Goal: Transaction & Acquisition: Purchase product/service

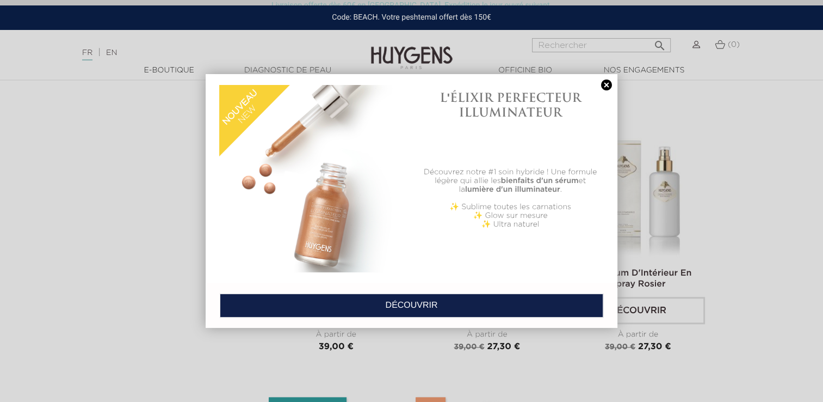
scroll to position [909, 0]
click at [605, 85] on link at bounding box center [606, 84] width 15 height 11
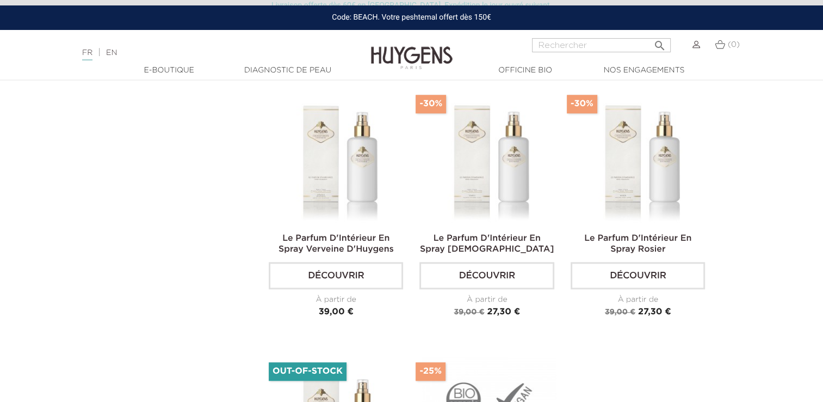
scroll to position [912, 0]
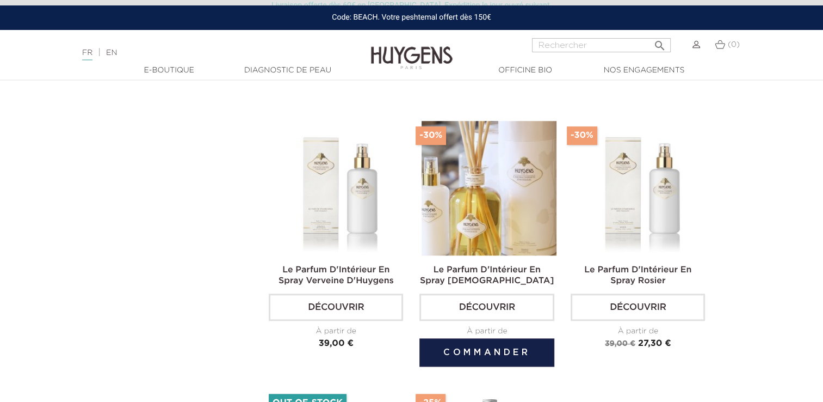
click at [482, 191] on img at bounding box center [489, 188] width 134 height 134
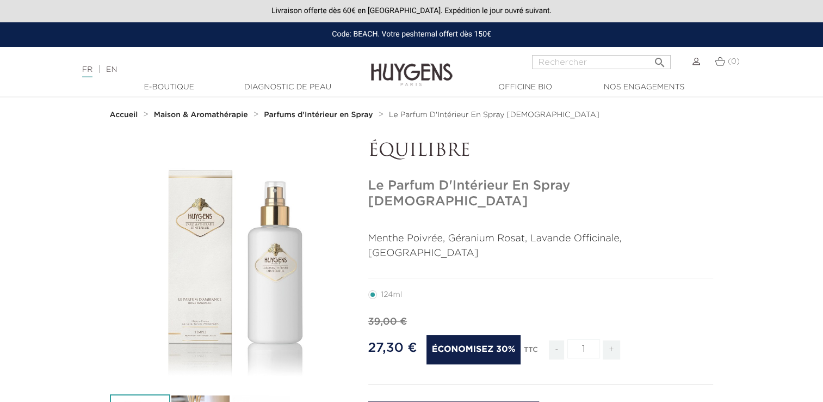
scroll to position [127, 0]
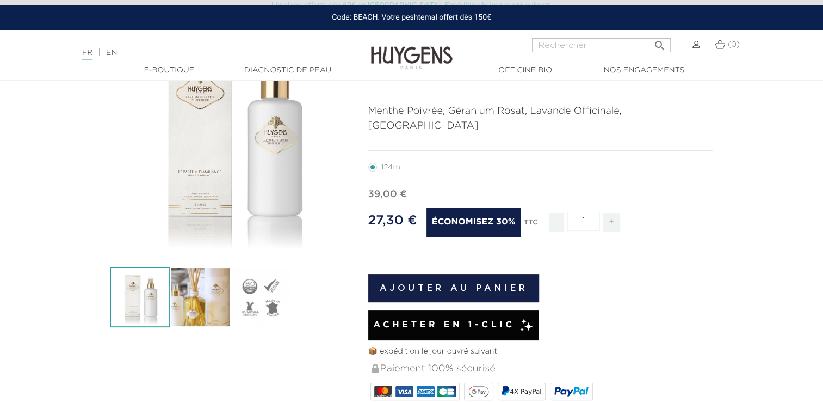
click at [458, 274] on button "Ajouter au panier" at bounding box center [453, 288] width 171 height 28
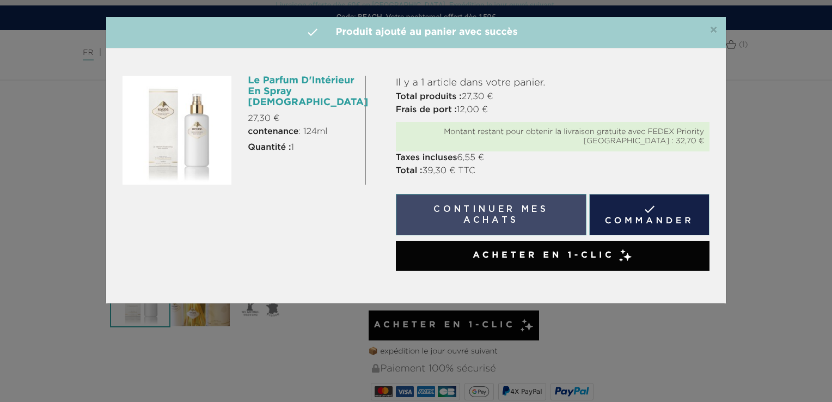
click at [494, 218] on button "Continuer mes achats" at bounding box center [491, 214] width 190 height 41
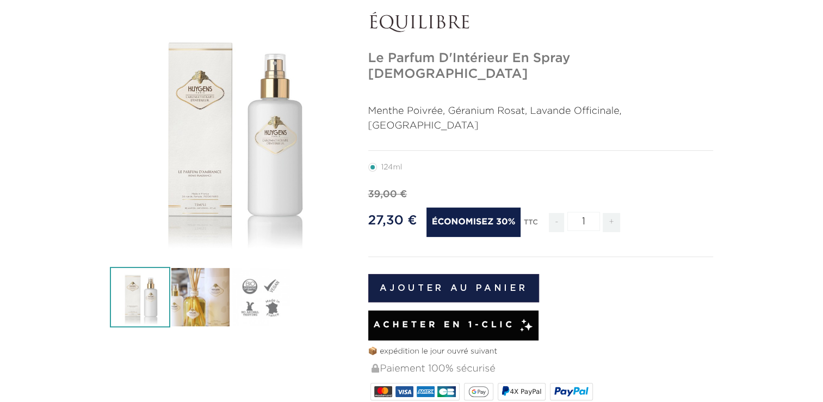
scroll to position [0, 0]
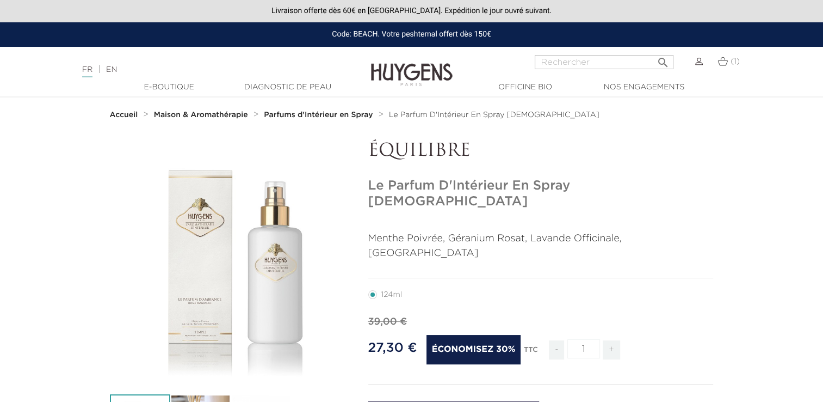
drag, startPoint x: 370, startPoint y: 186, endPoint x: 633, endPoint y: 190, distance: 263.4
click at [633, 190] on h1 "Le Parfum D'Intérieur En Spray [DEMOGRAPHIC_DATA]" at bounding box center [541, 194] width 346 height 32
copy h1 "Le Parfum D'Intérieur En Spray [DEMOGRAPHIC_DATA]"
